Goal: Task Accomplishment & Management: Manage account settings

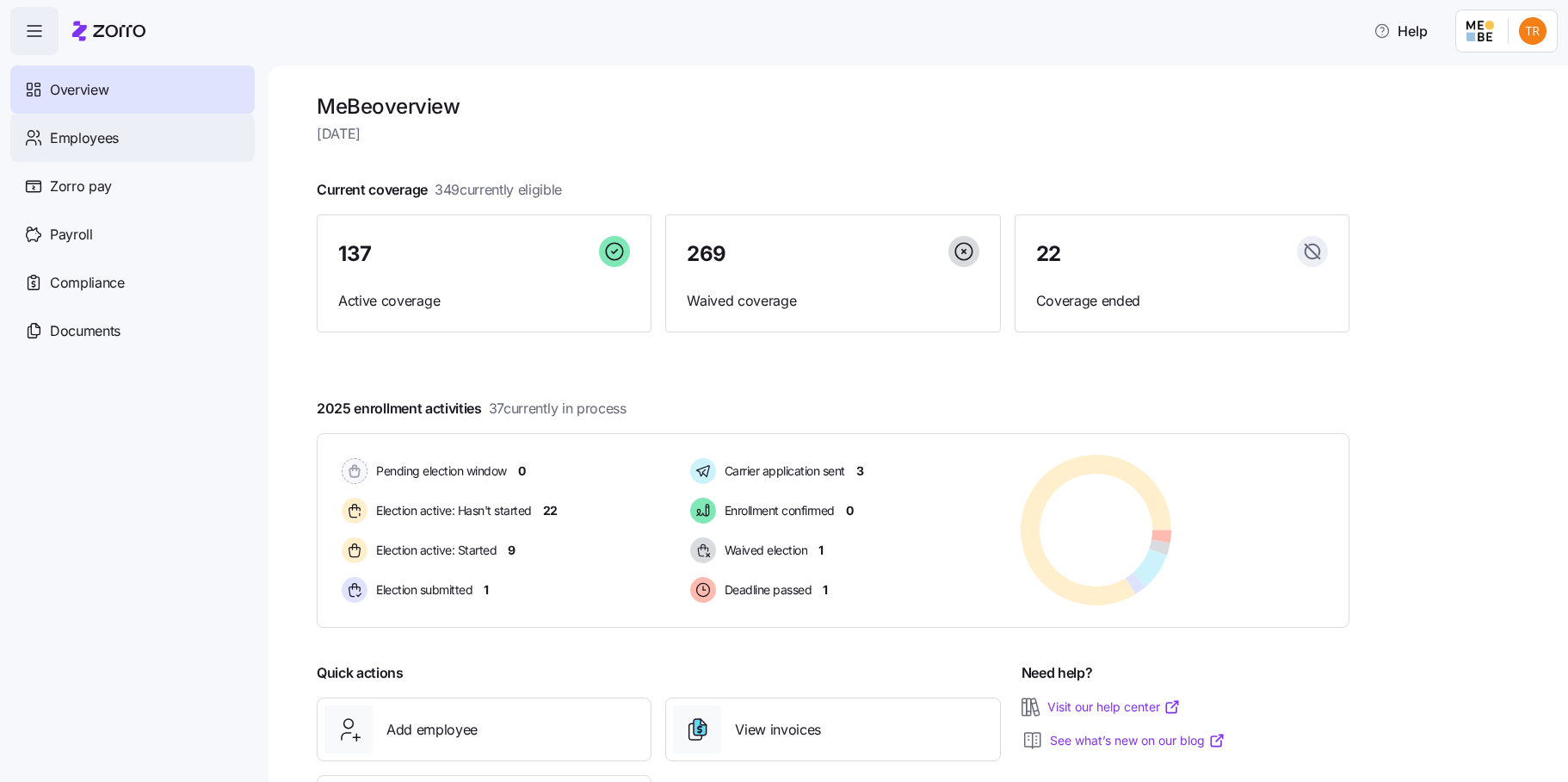
click at [81, 148] on span "Employees" at bounding box center [84, 138] width 69 height 22
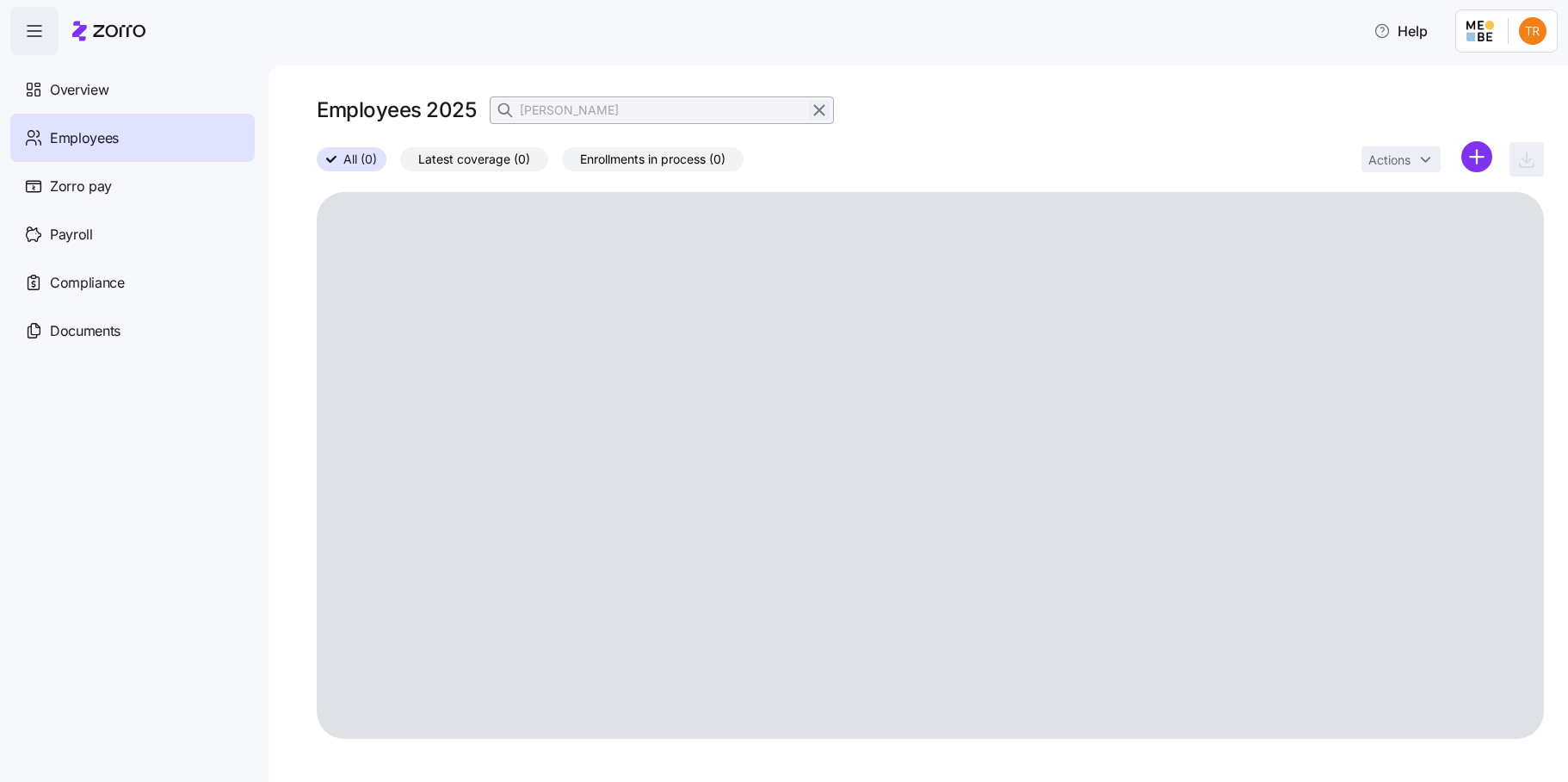
click at [820, 103] on icon "button" at bounding box center [819, 110] width 19 height 21
click at [513, 107] on icon "button" at bounding box center [506, 110] width 17 height 17
click at [571, 109] on input at bounding box center [661, 110] width 344 height 28
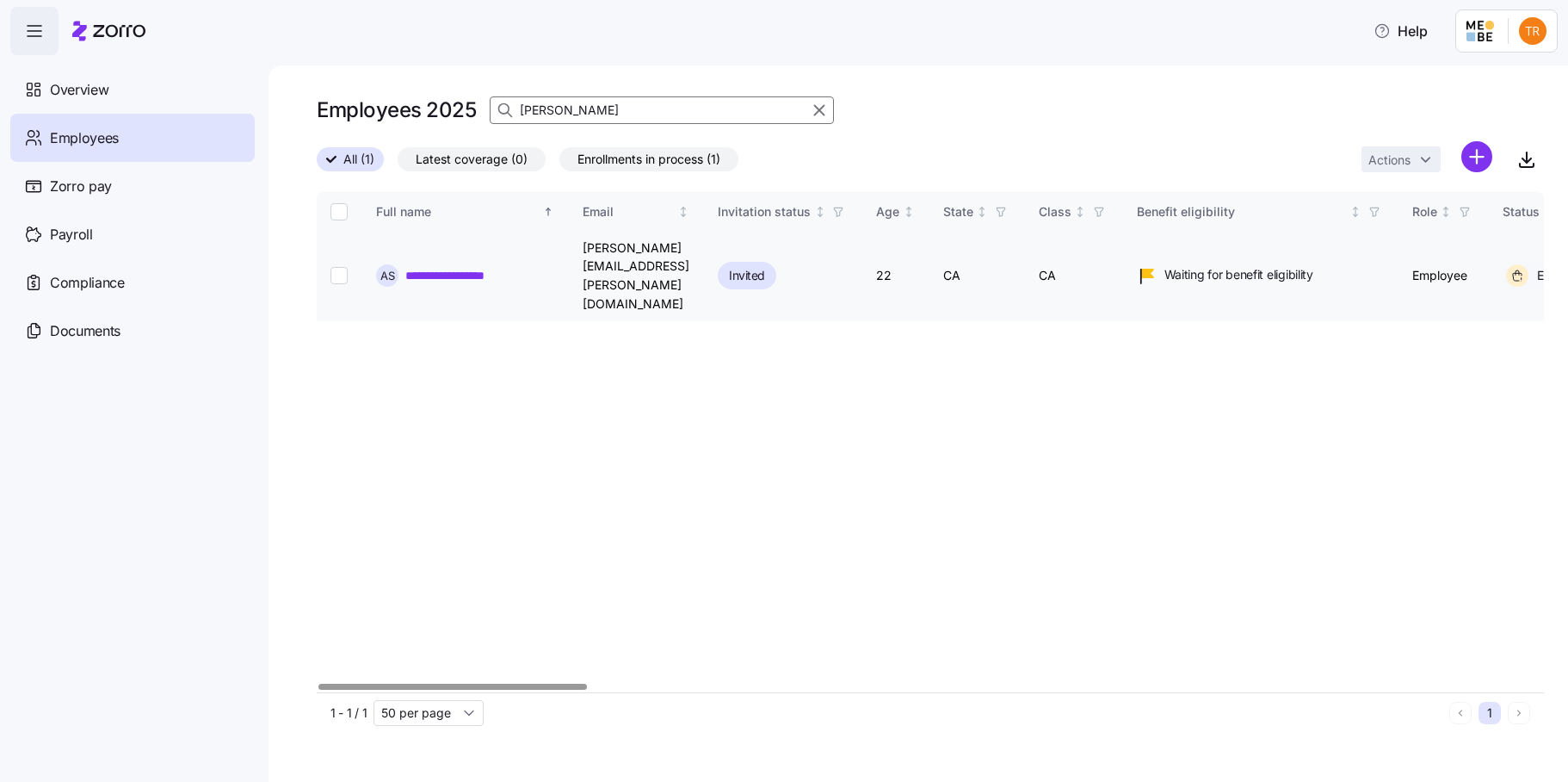
type input "adrianna"
click at [337, 267] on input "Select record 1" at bounding box center [339, 275] width 17 height 17
checkbox input "true"
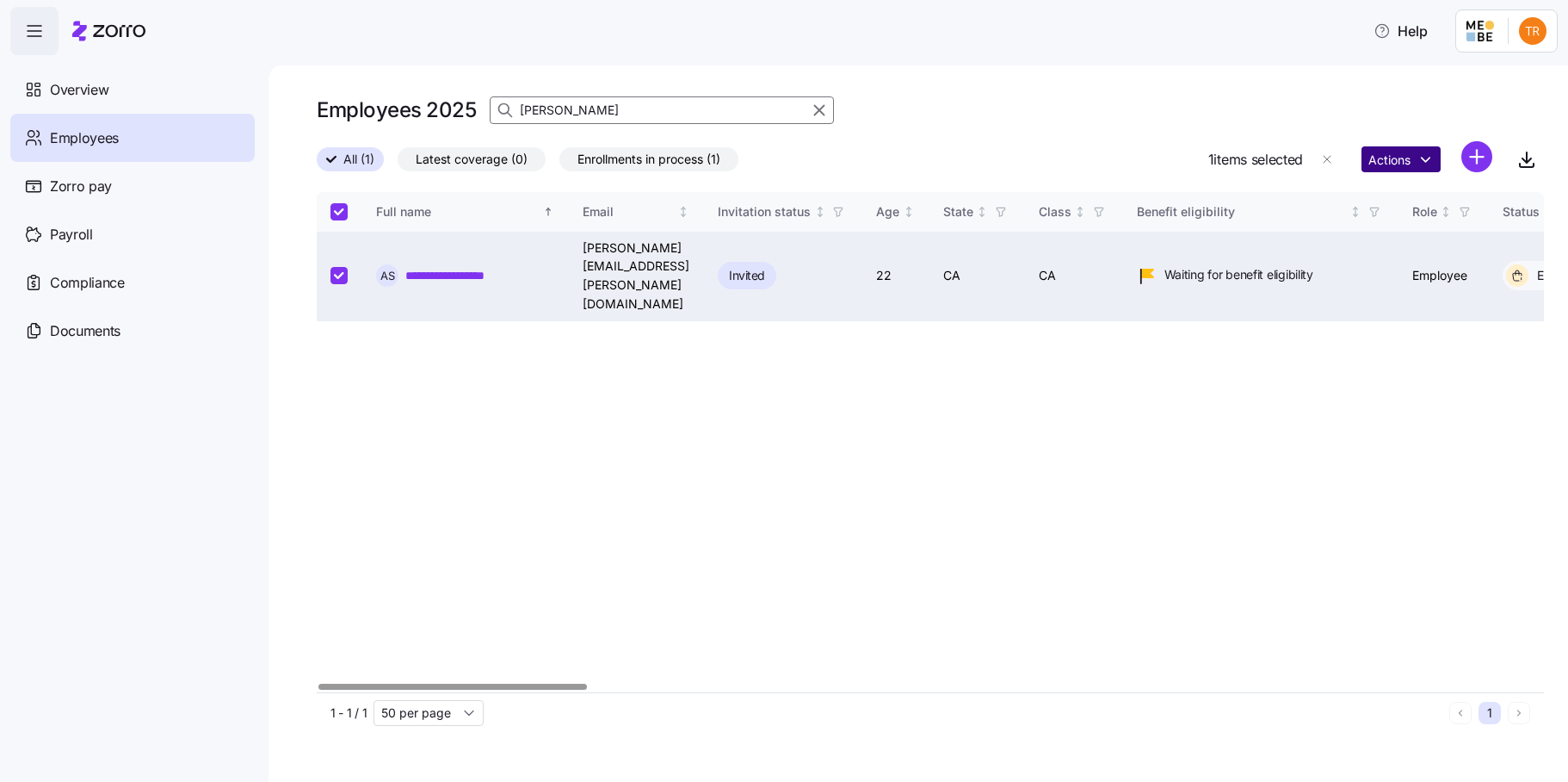
click at [1399, 154] on html "**********" at bounding box center [784, 386] width 1568 height 772
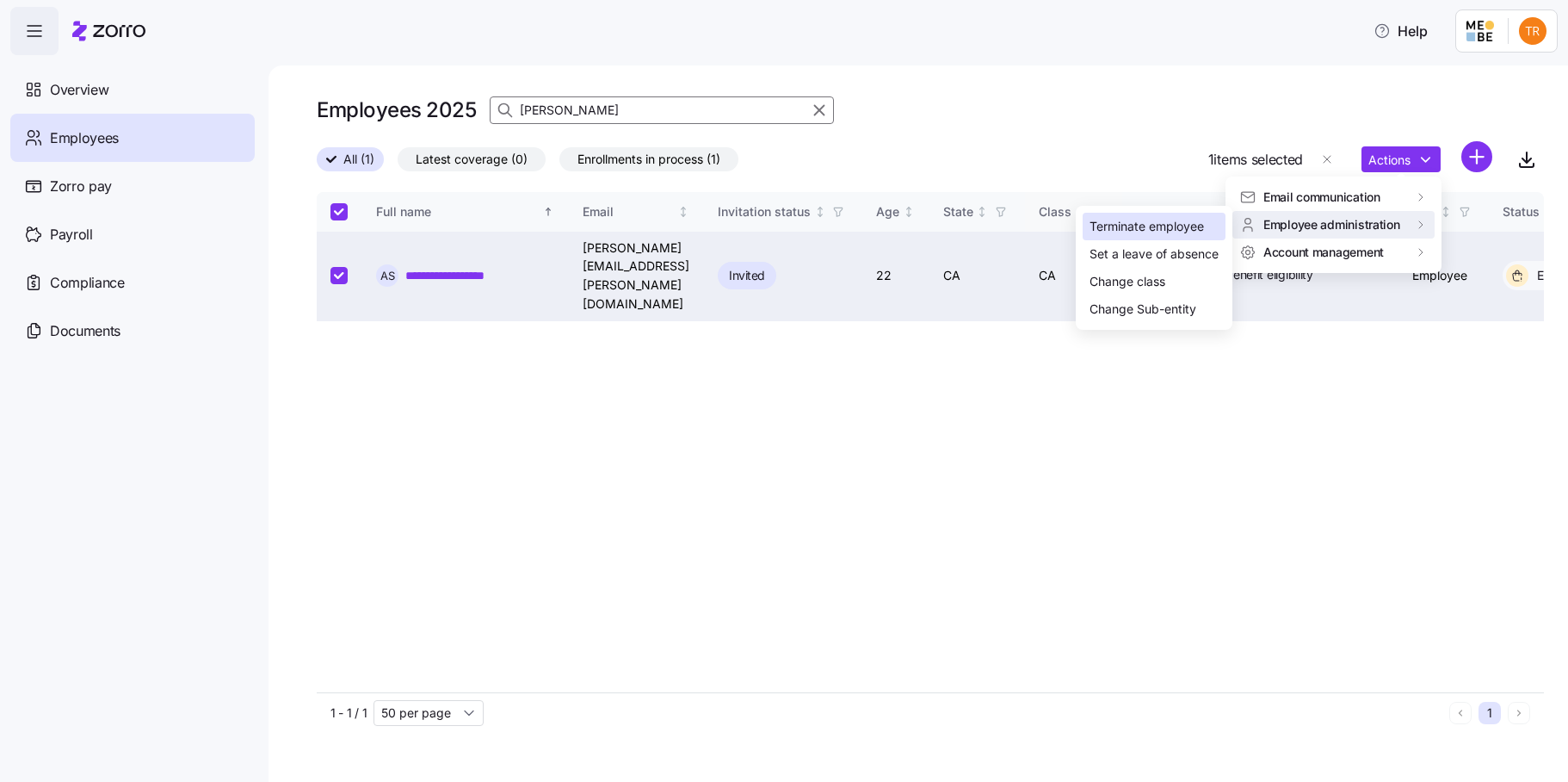
click at [1153, 220] on div "Terminate employee" at bounding box center [1146, 227] width 114 height 19
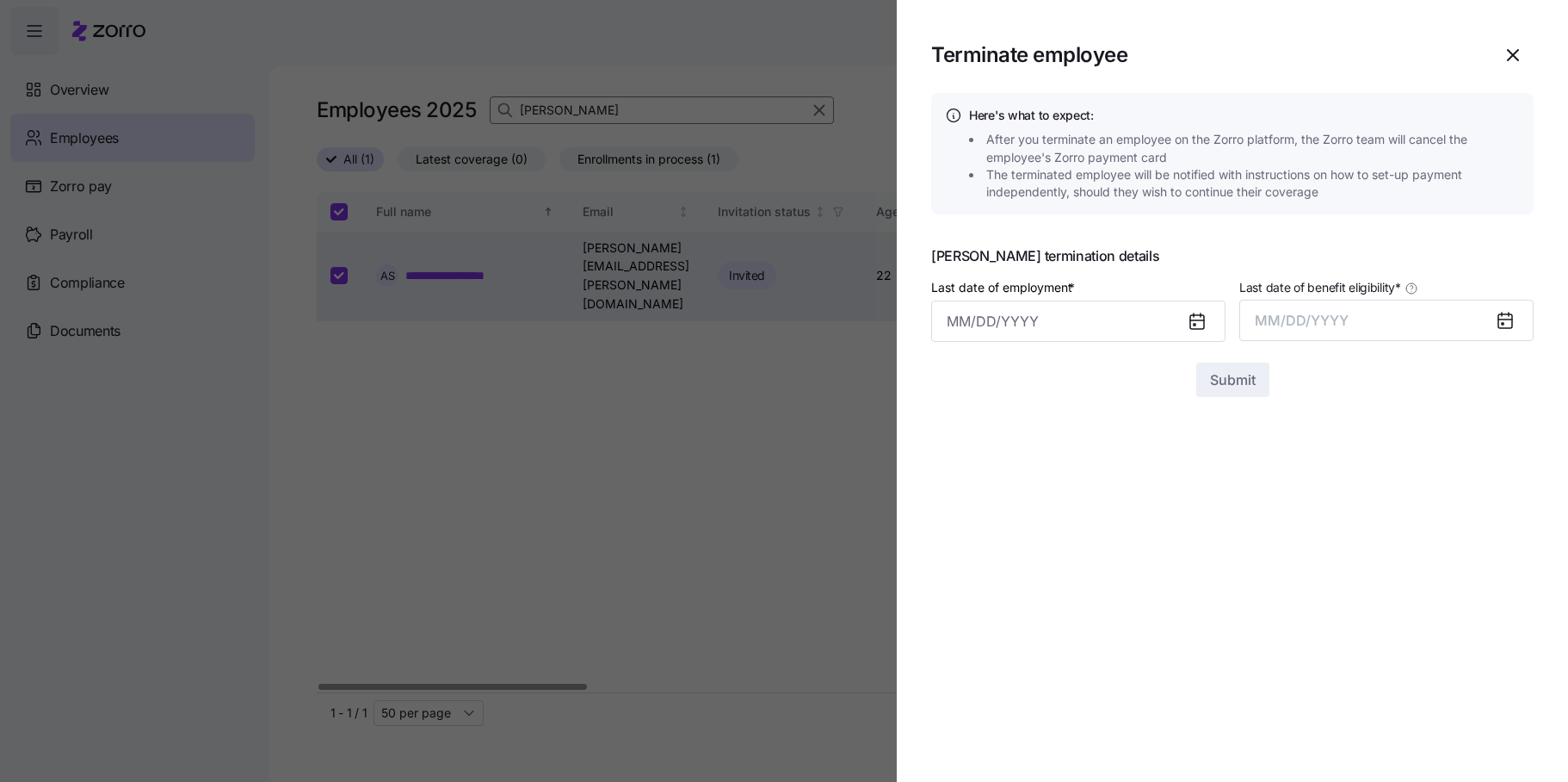
click at [1207, 326] on div at bounding box center [1203, 321] width 41 height 40
click at [1198, 321] on icon at bounding box center [1197, 322] width 13 height 13
click at [1103, 327] on input "Last date of employment *" at bounding box center [1078, 320] width 294 height 41
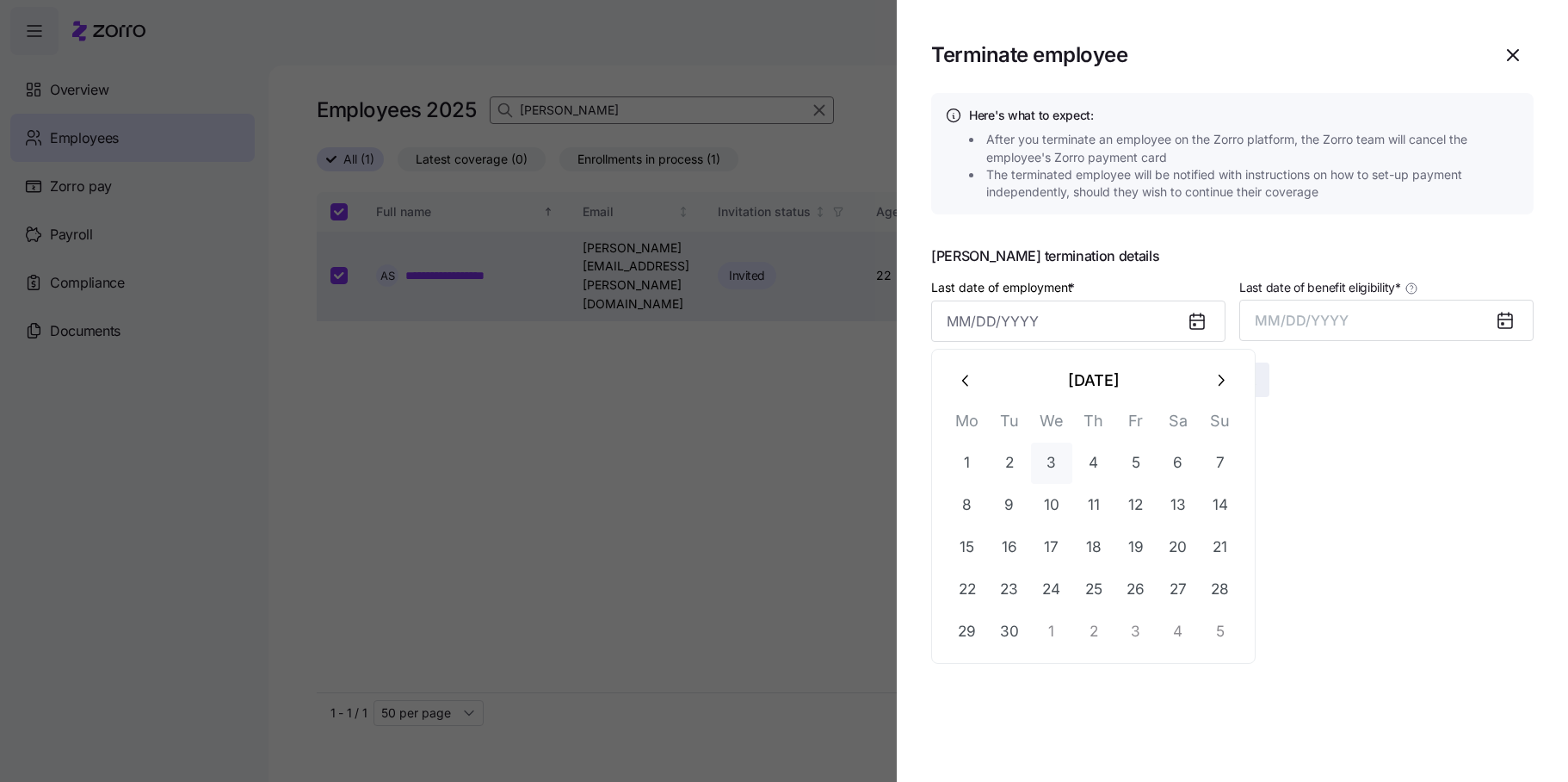
click at [1050, 463] on button "3" at bounding box center [1051, 463] width 41 height 41
type input "September 3, 2025"
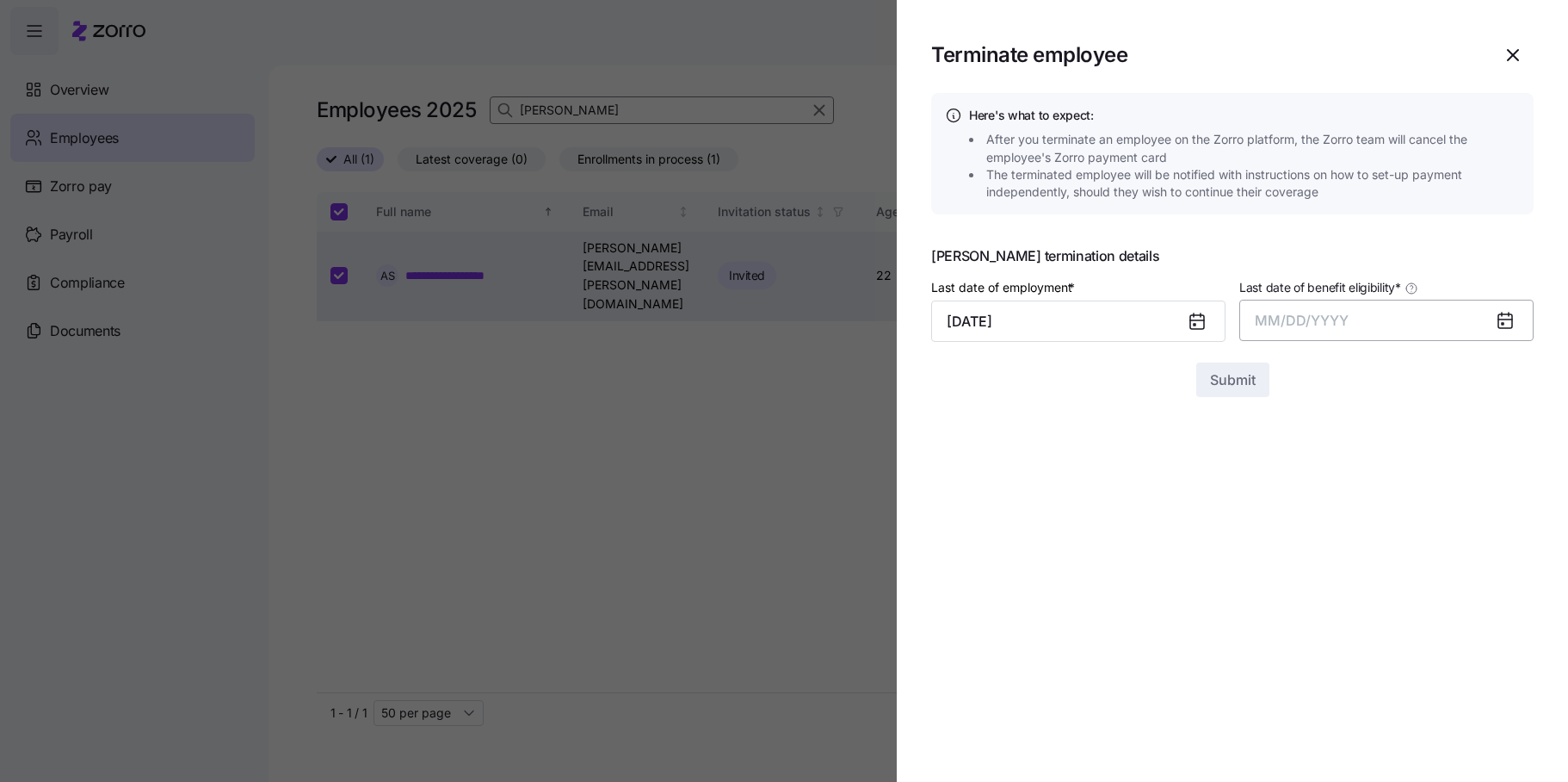
click at [1289, 322] on span "MM/DD/YYYY" at bounding box center [1301, 320] width 94 height 17
click at [1504, 519] on button "Sep" at bounding box center [1499, 512] width 98 height 41
click at [1229, 379] on span "Submit" at bounding box center [1233, 380] width 46 height 21
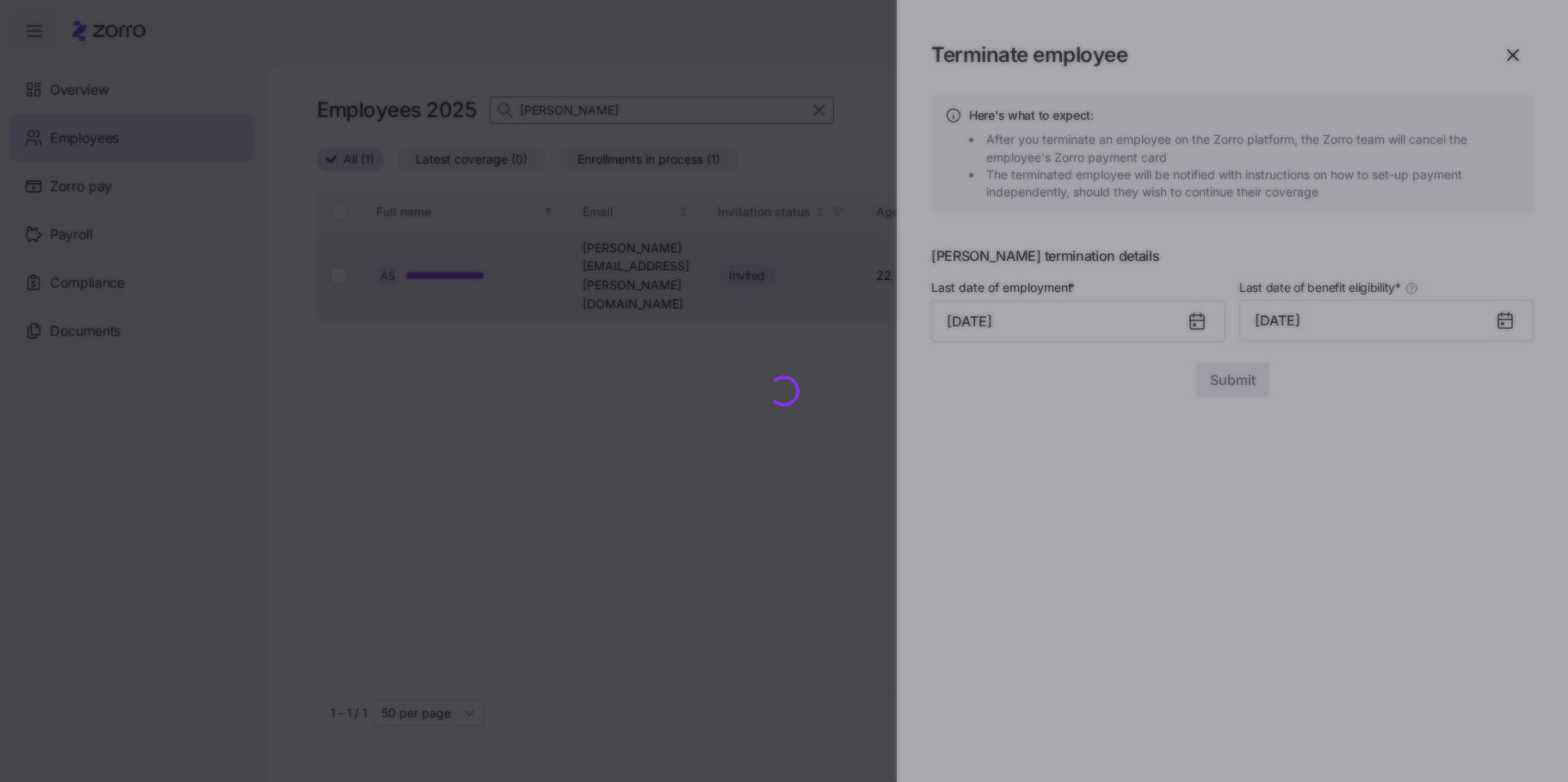
checkbox input "false"
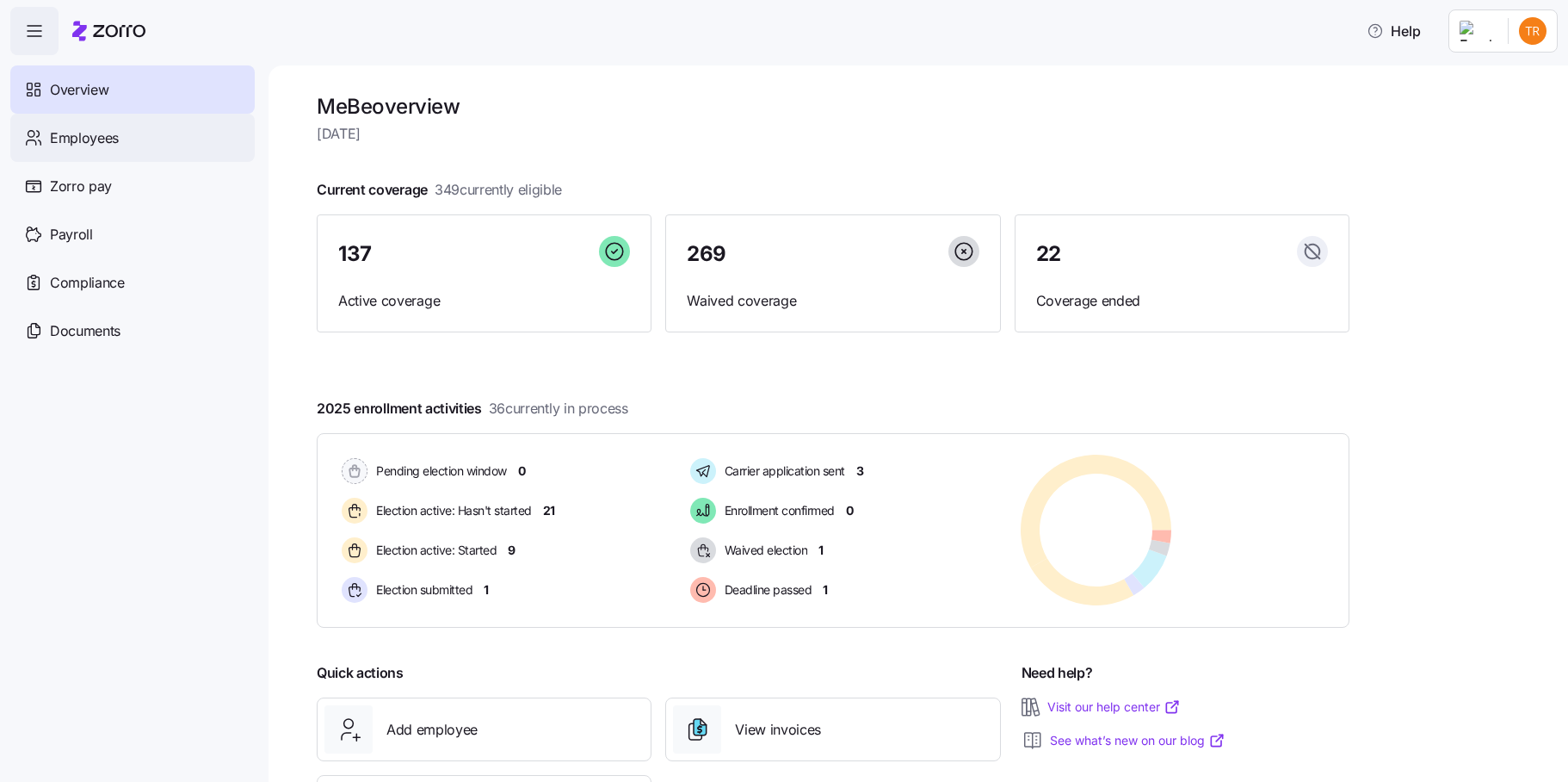
click at [126, 140] on div "Employees" at bounding box center [132, 137] width 245 height 49
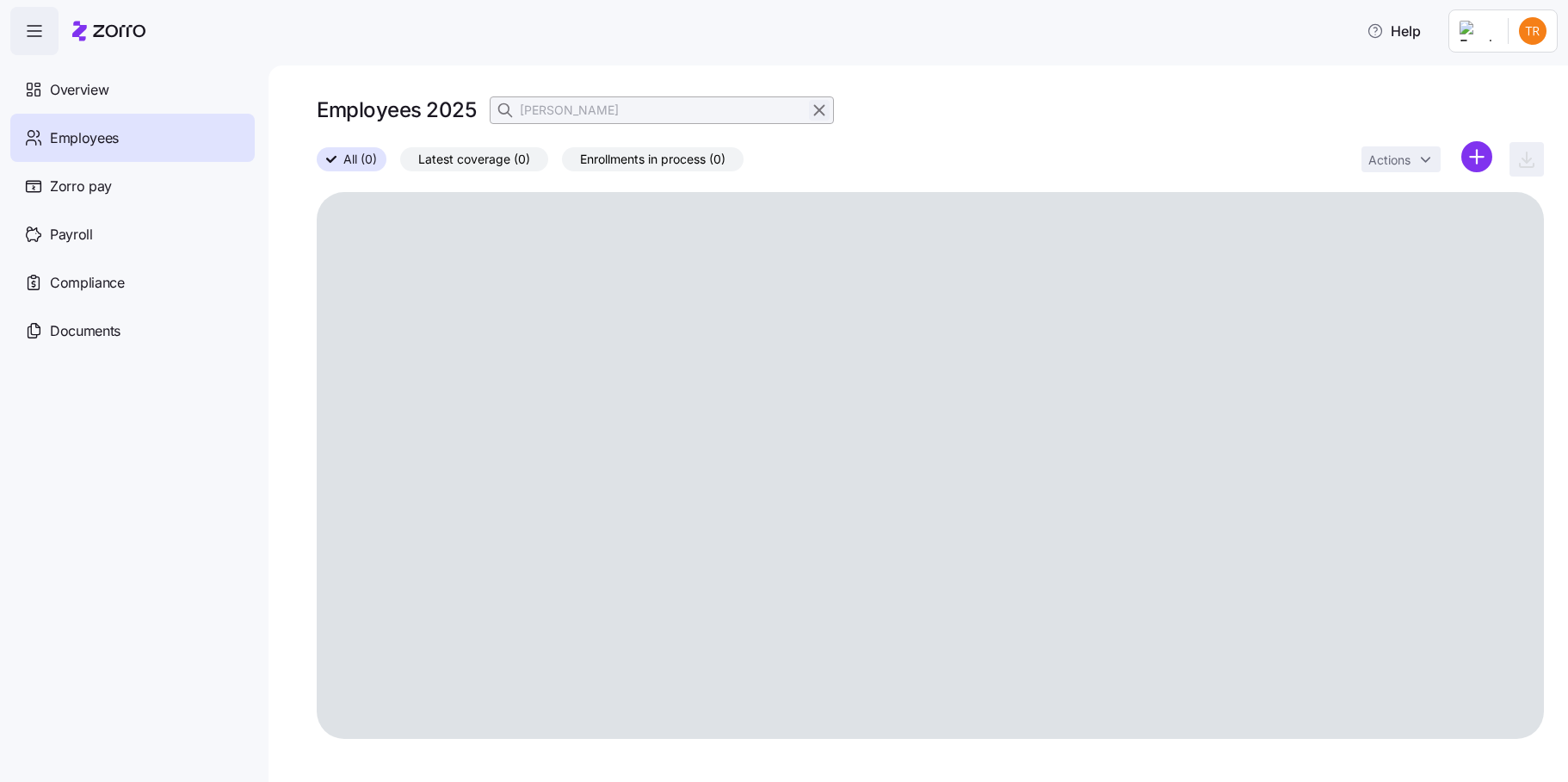
click at [820, 111] on icon "button" at bounding box center [820, 110] width 10 height 10
click at [506, 111] on icon "button" at bounding box center [506, 110] width 17 height 17
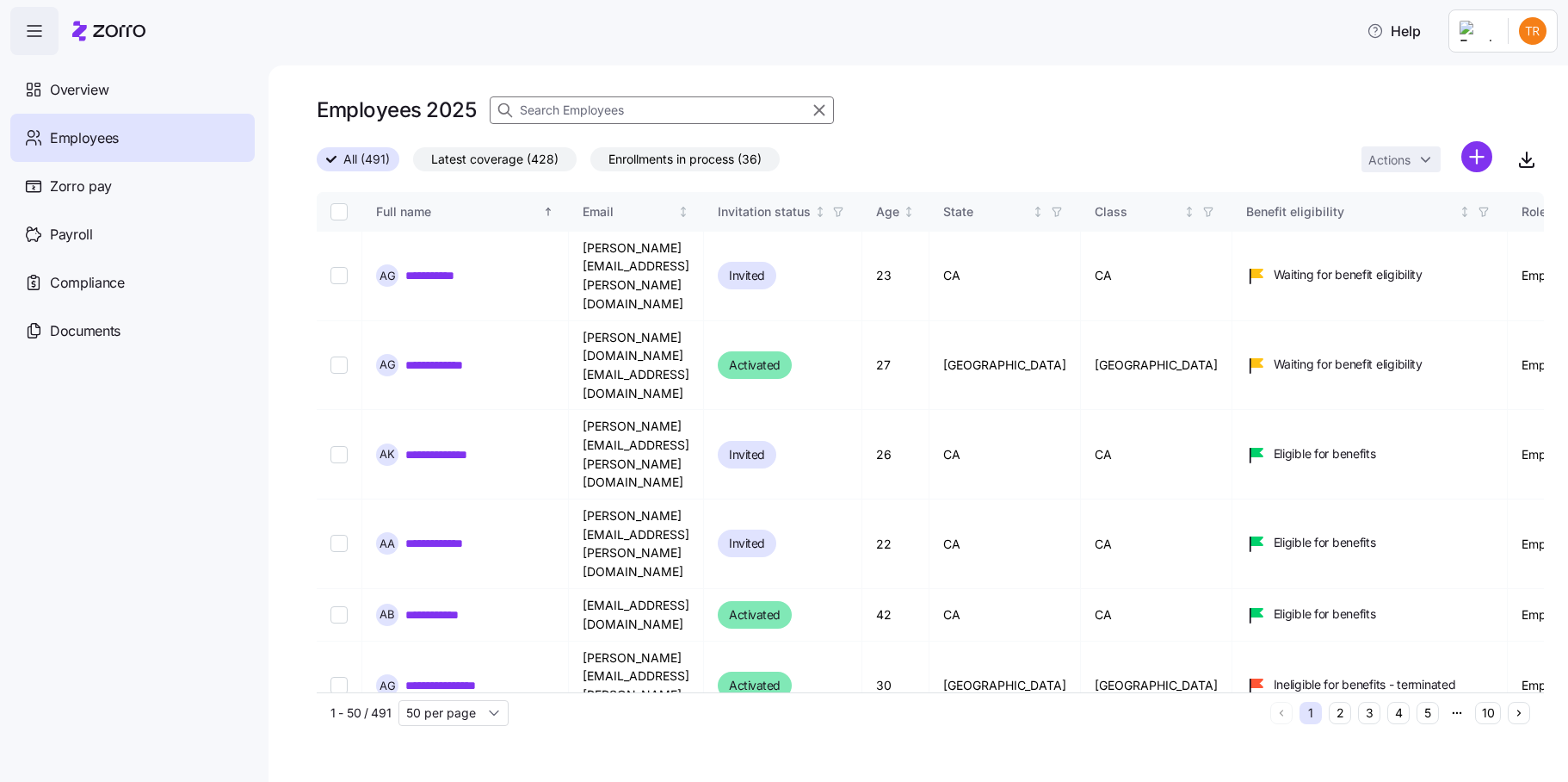
click at [553, 110] on input at bounding box center [661, 110] width 344 height 28
type input "ortiz"
